Goal: Task Accomplishment & Management: Use online tool/utility

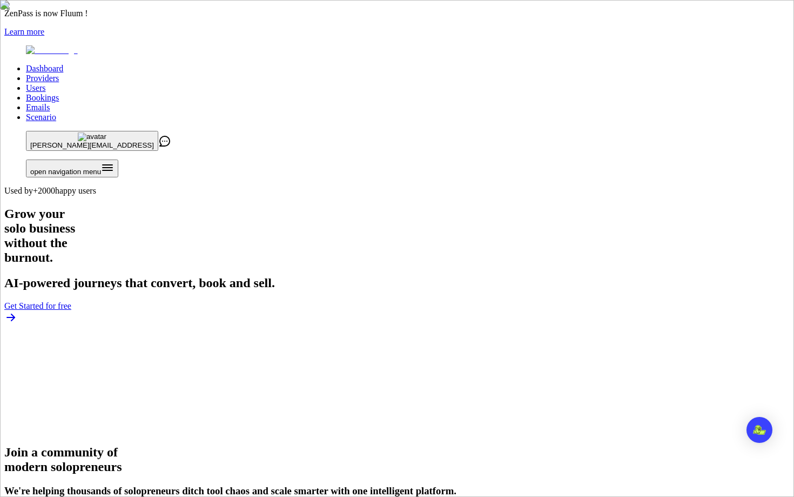
click at [45, 83] on link "Users" at bounding box center [35, 87] width 19 height 9
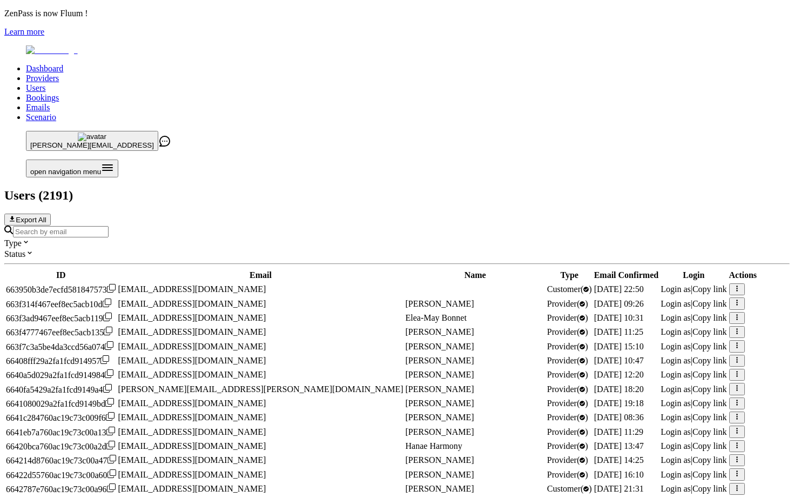
click at [109, 226] on input "Search by email" at bounding box center [61, 231] width 96 height 11
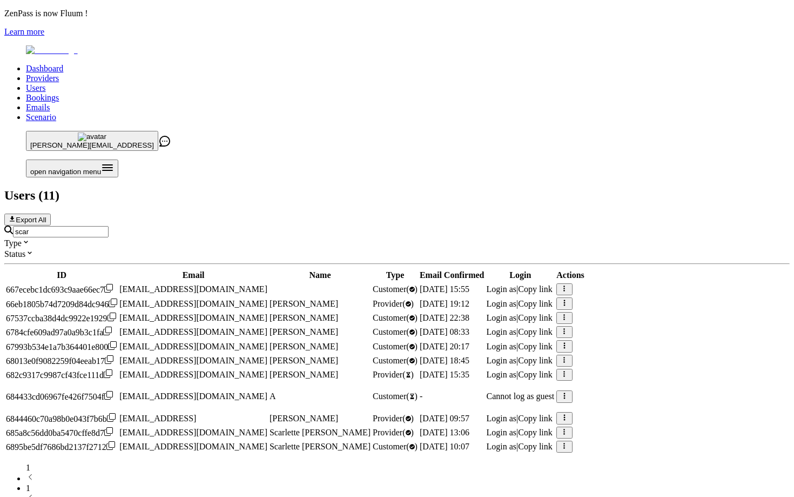
scroll to position [105, 0]
type input "scar"
click at [517, 413] on span "Login as" at bounding box center [501, 417] width 30 height 9
